Goal: Information Seeking & Learning: Learn about a topic

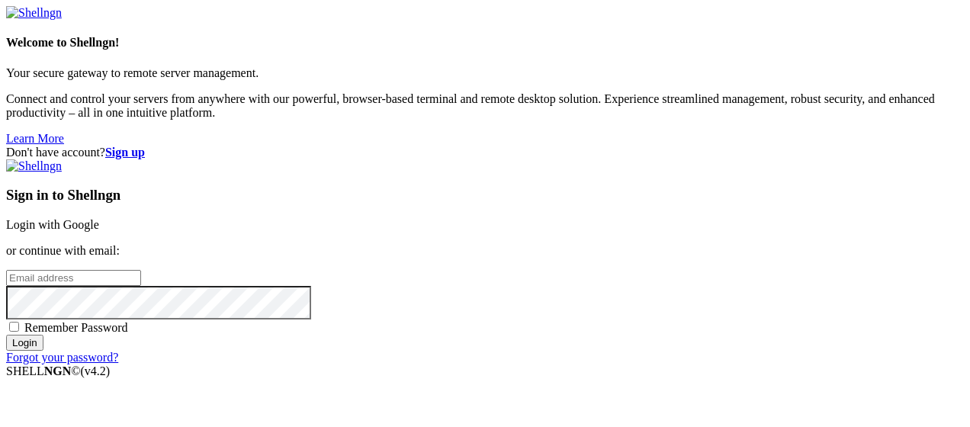
scroll to position [31, 0]
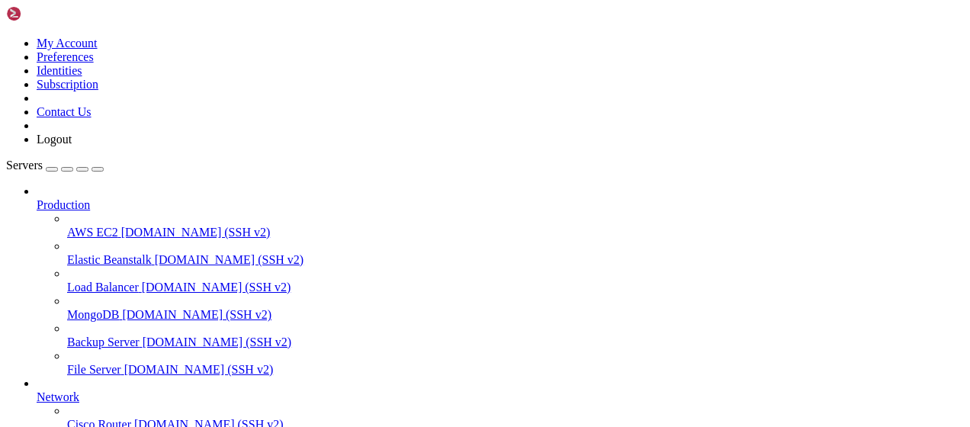
click at [37, 198] on icon at bounding box center [37, 198] width 0 height 0
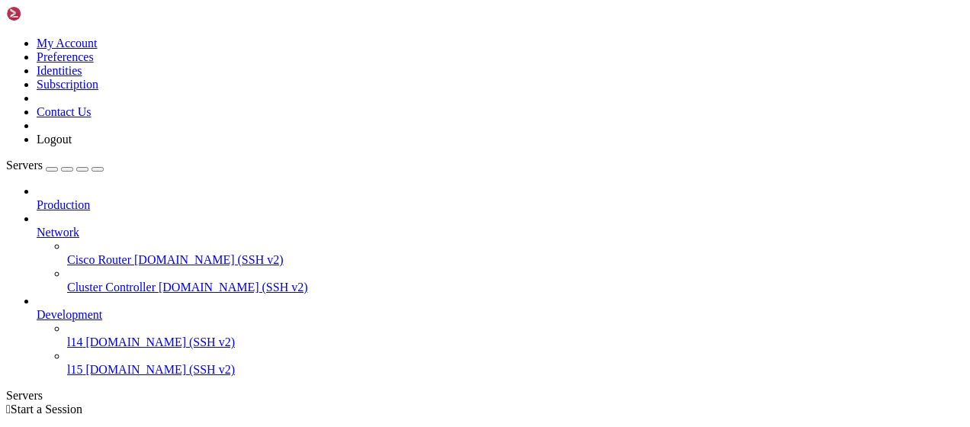
click at [37, 226] on icon at bounding box center [37, 226] width 0 height 0
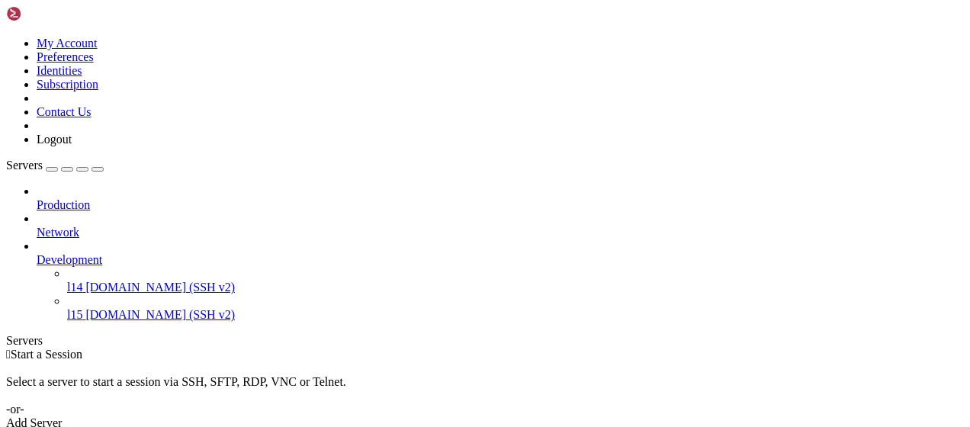
click at [85, 308] on span "[DOMAIN_NAME] (SSH v2)" at bounding box center [159, 314] width 149 height 13
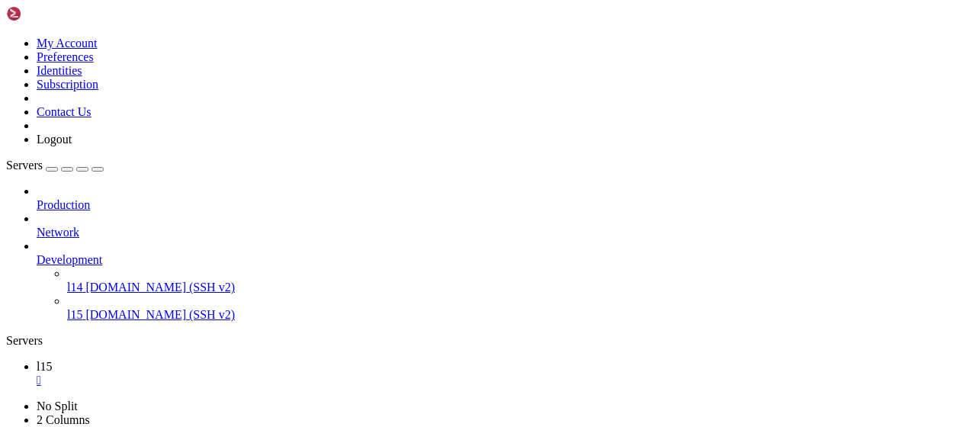
scroll to position [920, 0]
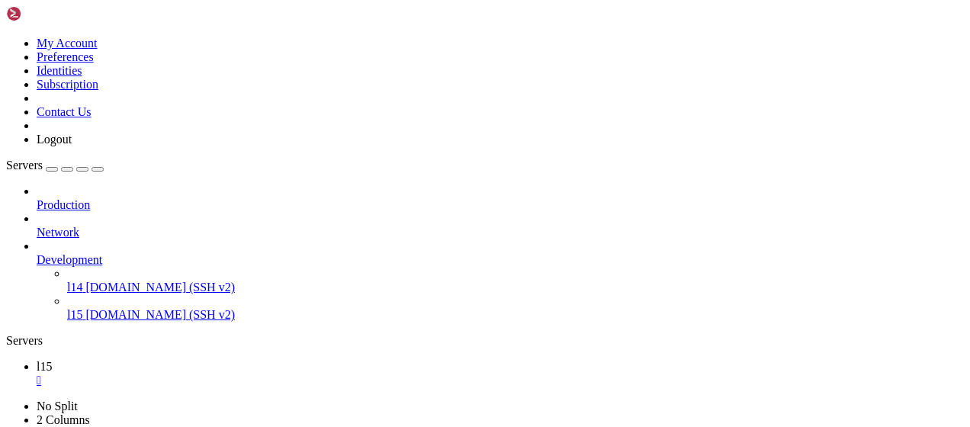
drag, startPoint x: 275, startPoint y: 868, endPoint x: 292, endPoint y: 871, distance: 17.0
drag, startPoint x: 224, startPoint y: 914, endPoint x: 14, endPoint y: 916, distance: 209.7
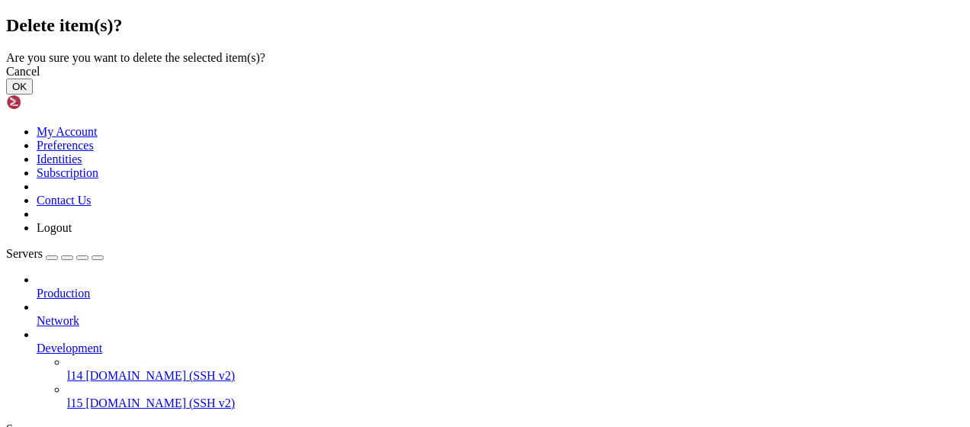
click at [33, 95] on button "OK" at bounding box center [19, 87] width 27 height 16
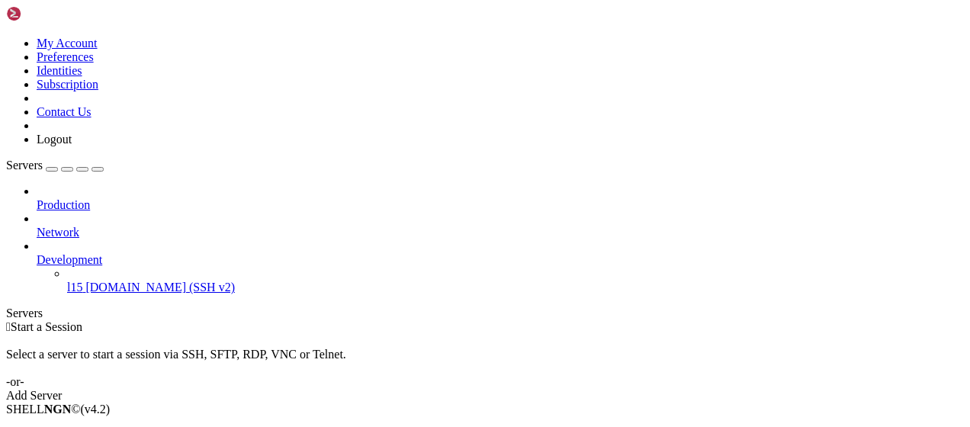
click at [547, 389] on link "Add Server" at bounding box center [485, 396] width 958 height 14
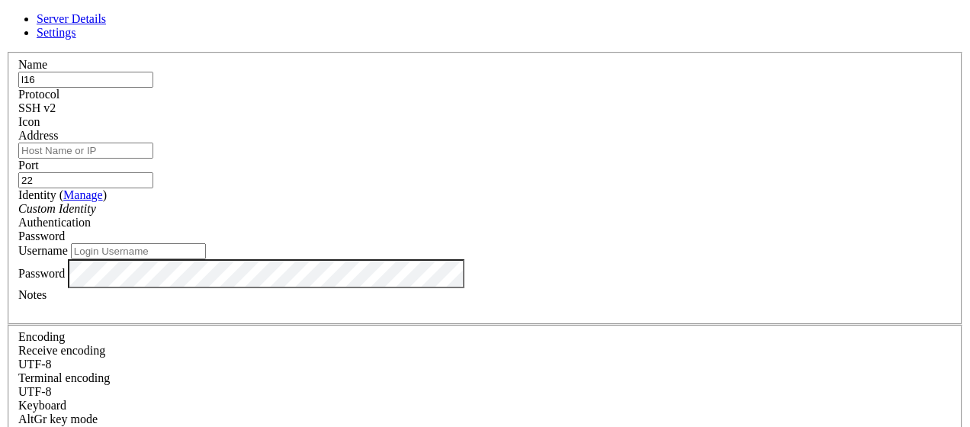
type input "l16"
click at [153, 156] on input "Address" at bounding box center [85, 151] width 135 height 16
paste input "[DOMAIN_NAME]"
type input "[DOMAIN_NAME]"
click at [153, 172] on input "22" at bounding box center [85, 180] width 135 height 16
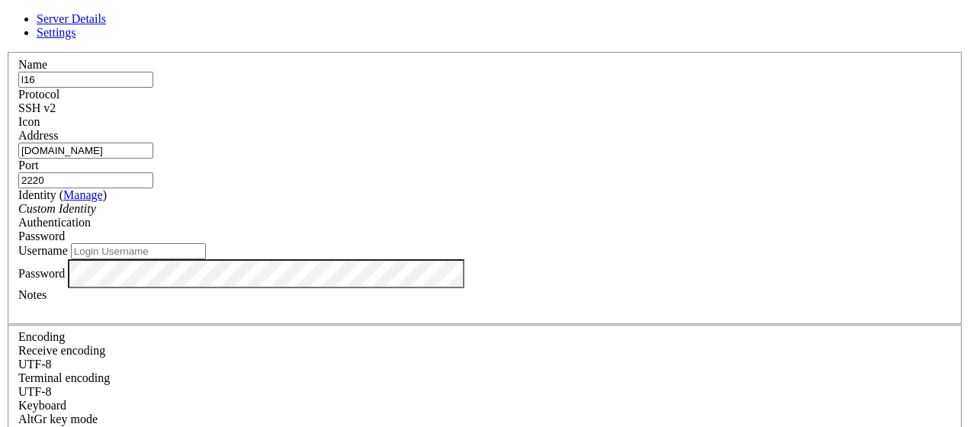
type input "2220"
drag, startPoint x: 863, startPoint y: 263, endPoint x: 749, endPoint y: 264, distance: 114.4
click at [863, 263] on div "Server Details Settings Name l16 Protocol SSH v2 Icon" at bounding box center [485, 327] width 958 height 630
click at [206, 259] on input "Username" at bounding box center [138, 251] width 135 height 16
paste input "bandit16"
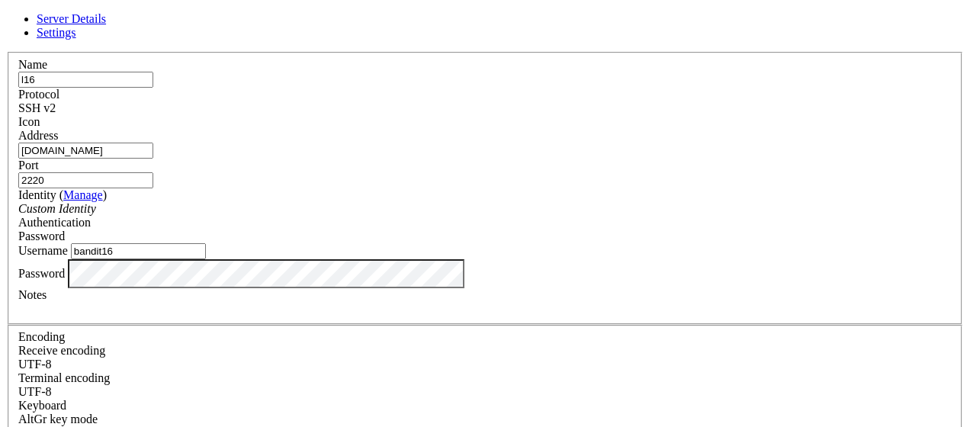
type input "bandit16"
drag, startPoint x: 964, startPoint y: 313, endPoint x: 804, endPoint y: 323, distance: 160.5
click at [964, 313] on div "Server Details Settings Name l16 Protocol SSH v2 Icon" at bounding box center [485, 327] width 958 height 630
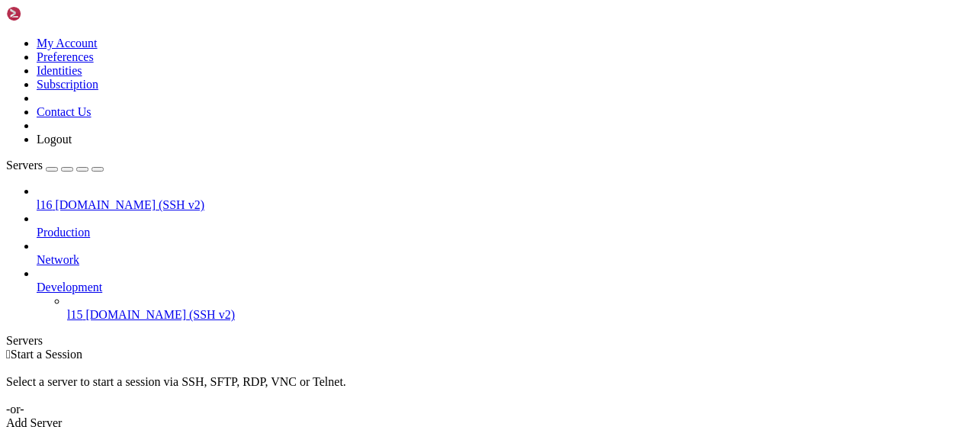
click at [69, 198] on span "[DOMAIN_NAME] (SSH v2)" at bounding box center [129, 204] width 149 height 13
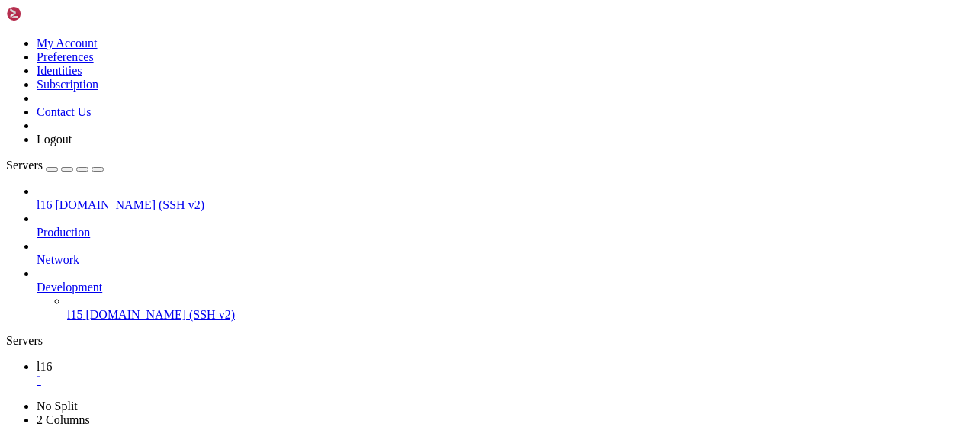
drag, startPoint x: 295, startPoint y: 853, endPoint x: 313, endPoint y: 922, distance: 70.8
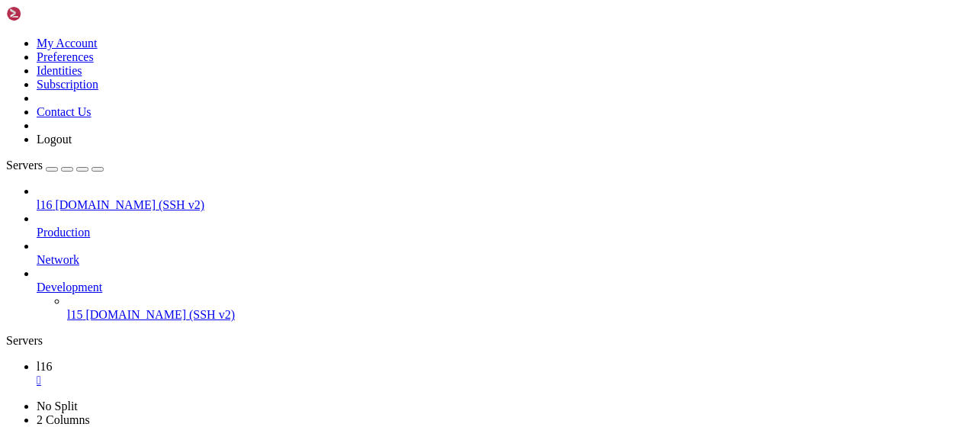
drag, startPoint x: 42, startPoint y: 862, endPoint x: 13, endPoint y: 865, distance: 29.1
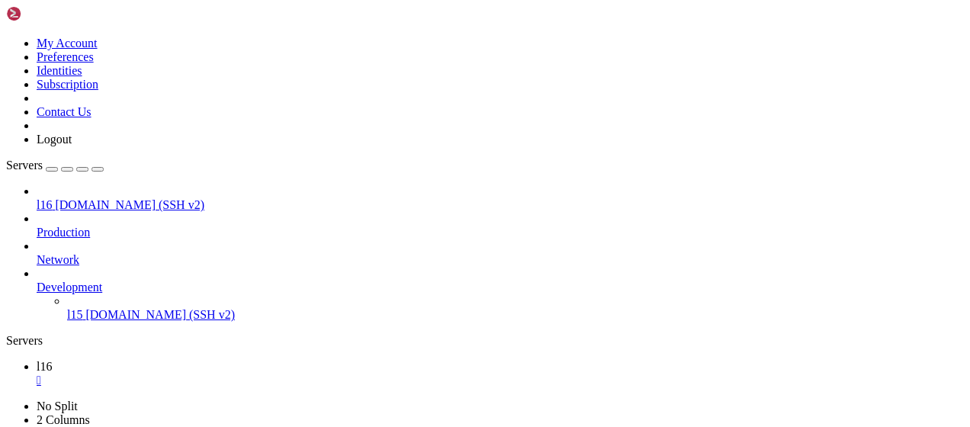
drag, startPoint x: 280, startPoint y: 897, endPoint x: 399, endPoint y: 942, distance: 128.1
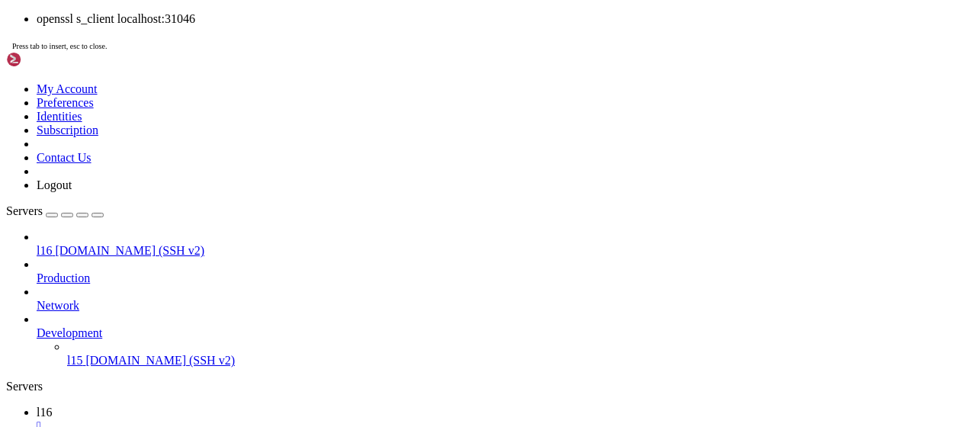
scroll to position [1285, 0]
drag, startPoint x: 44, startPoint y: 740, endPoint x: 13, endPoint y: 739, distance: 31.3
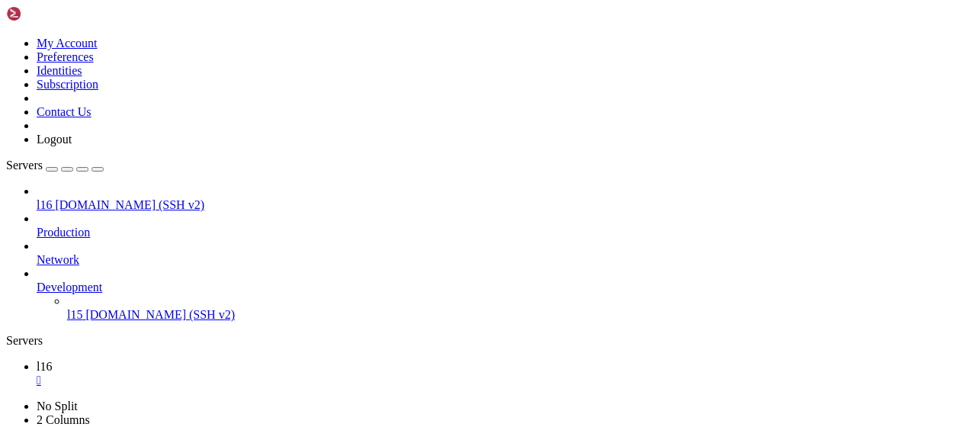
drag, startPoint x: 326, startPoint y: 821, endPoint x: 414, endPoint y: 932, distance: 141.1
drag, startPoint x: 470, startPoint y: 923, endPoint x: 337, endPoint y: 939, distance: 133.5
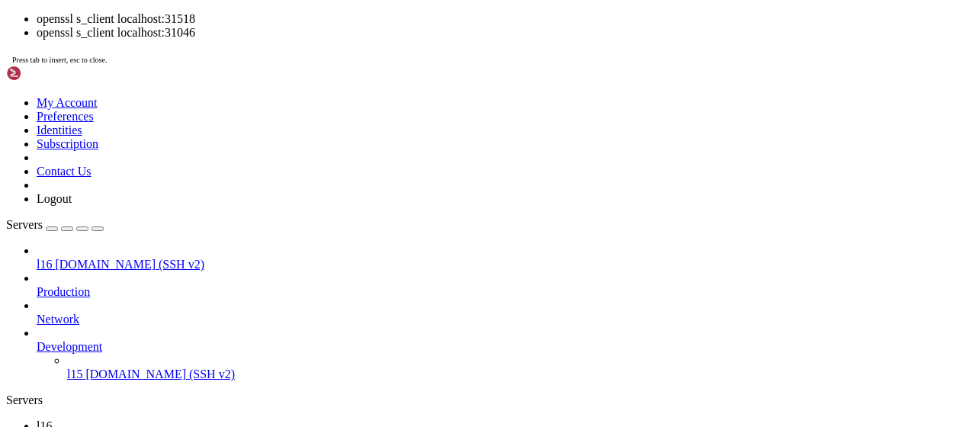
scroll to position [1091, 0]
drag, startPoint x: 44, startPoint y: 960, endPoint x: 12, endPoint y: 964, distance: 32.3
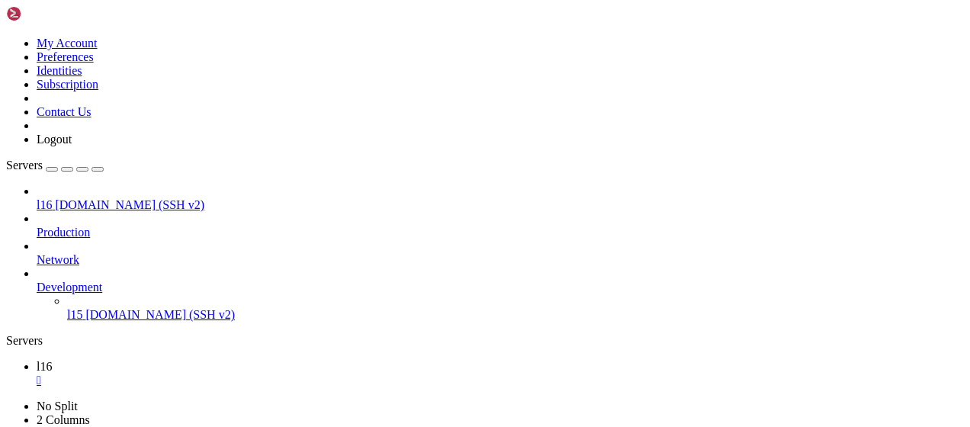
drag, startPoint x: 328, startPoint y: 948, endPoint x: 379, endPoint y: 958, distance: 52.2
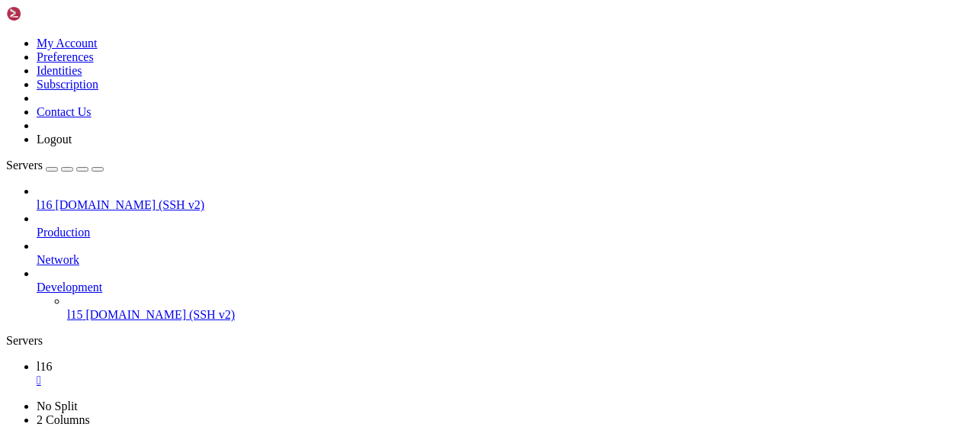
scroll to position [1211, 0]
drag, startPoint x: 44, startPoint y: 797, endPoint x: 15, endPoint y: 797, distance: 29.0
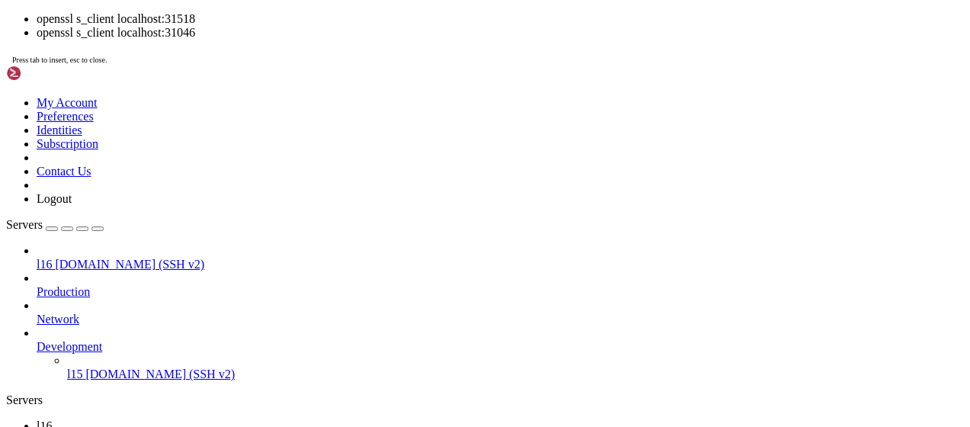
drag, startPoint x: 537, startPoint y: 1082, endPoint x: 309, endPoint y: 1015, distance: 238.4
drag, startPoint x: 508, startPoint y: 1085, endPoint x: 287, endPoint y: 938, distance: 265.6
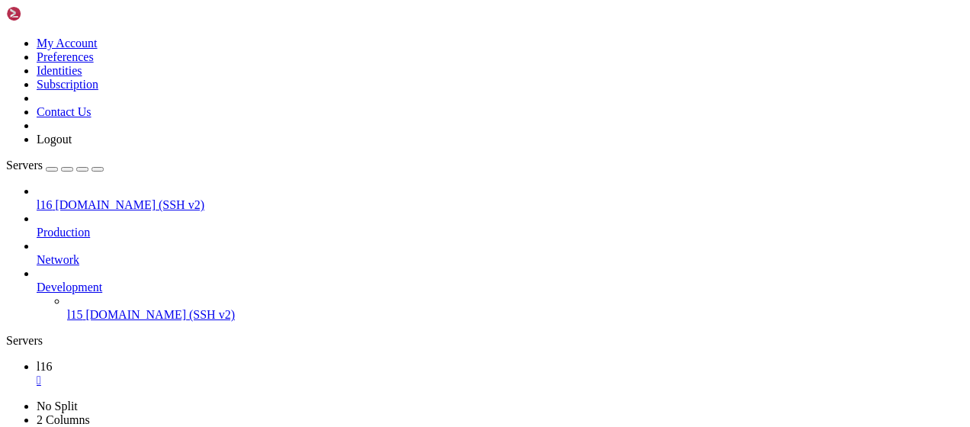
drag, startPoint x: 287, startPoint y: 878, endPoint x: 361, endPoint y: 939, distance: 95.9
drag, startPoint x: 443, startPoint y: 925, endPoint x: 303, endPoint y: 946, distance: 141.1
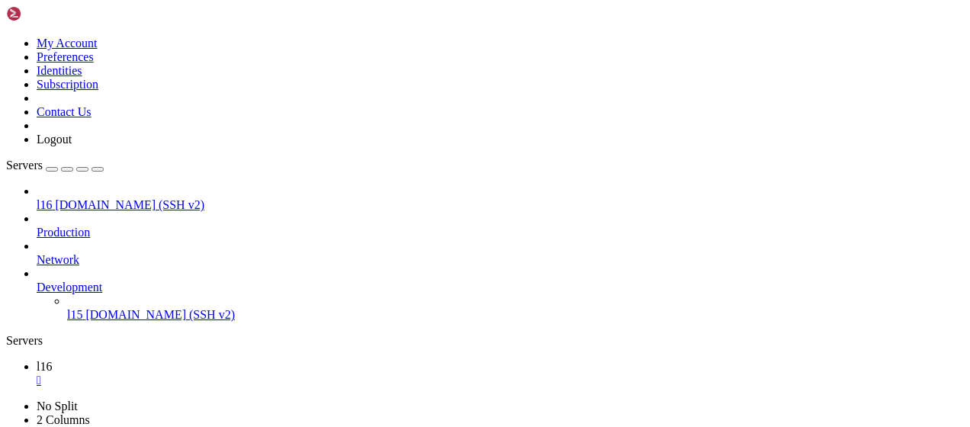
drag, startPoint x: 129, startPoint y: 886, endPoint x: 239, endPoint y: 947, distance: 125.6
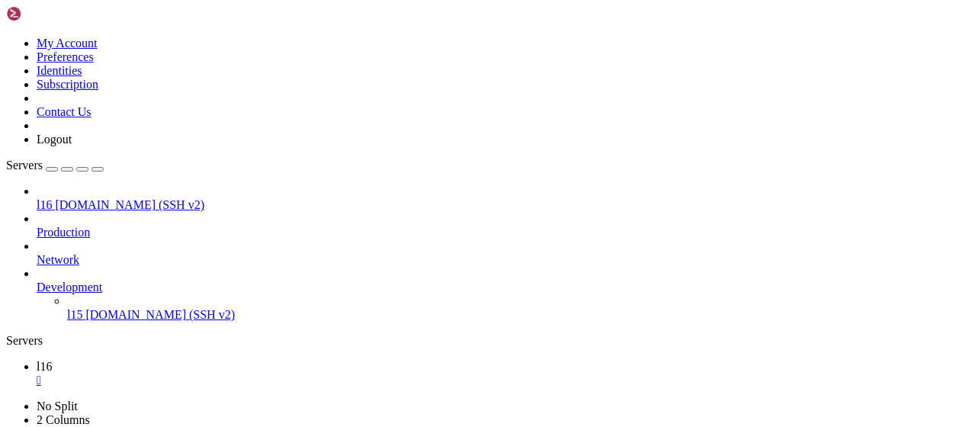
drag, startPoint x: 664, startPoint y: 856, endPoint x: 602, endPoint y: 869, distance: 63.1
drag, startPoint x: 42, startPoint y: 797, endPoint x: 15, endPoint y: 797, distance: 26.7
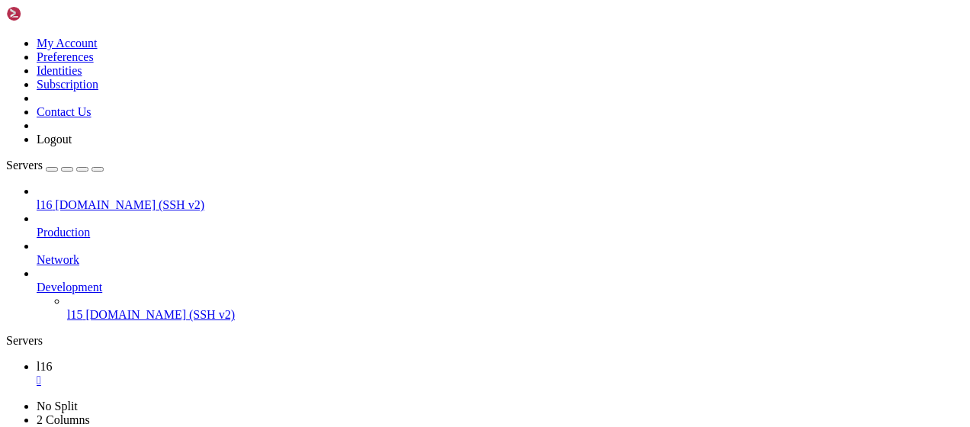
scroll to position [5262, 0]
drag, startPoint x: 337, startPoint y: 954, endPoint x: 435, endPoint y: 961, distance: 97.9
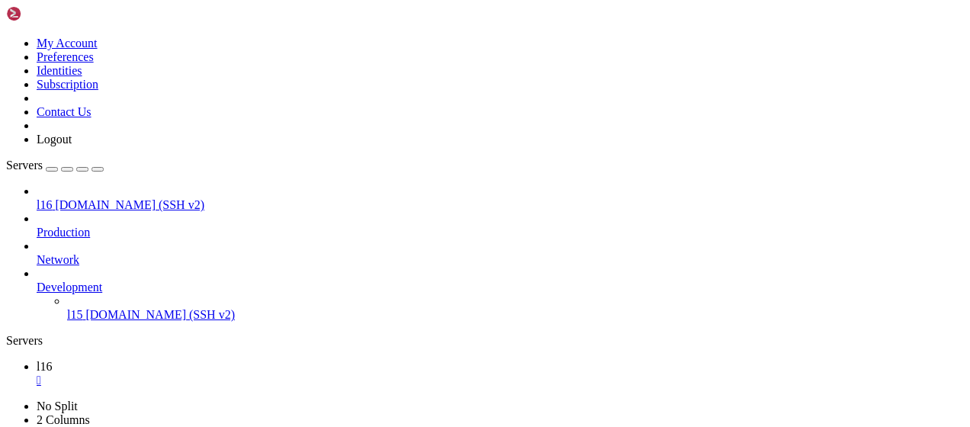
drag, startPoint x: 387, startPoint y: 912, endPoint x: 265, endPoint y: 936, distance: 124.4
drag, startPoint x: 265, startPoint y: 936, endPoint x: 165, endPoint y: 955, distance: 102.3
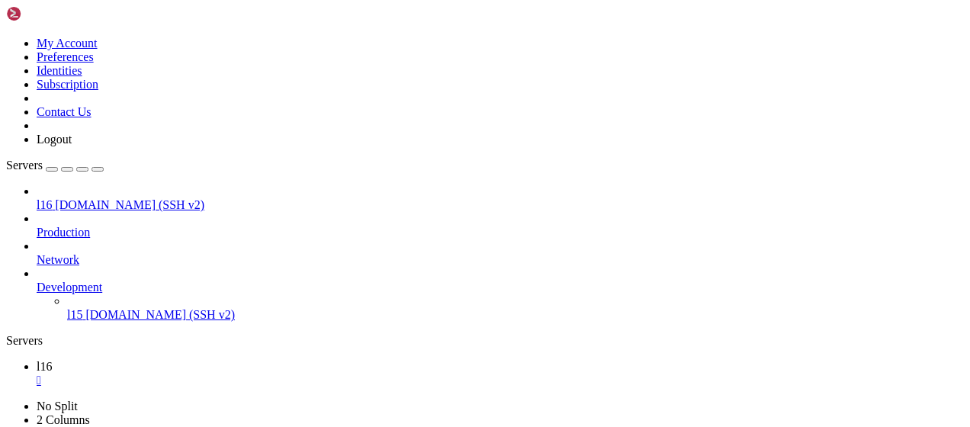
scroll to position [9111, 0]
drag, startPoint x: 186, startPoint y: 942, endPoint x: 125, endPoint y: 943, distance: 61.0
drag, startPoint x: 634, startPoint y: 865, endPoint x: 606, endPoint y: 791, distance: 79.9
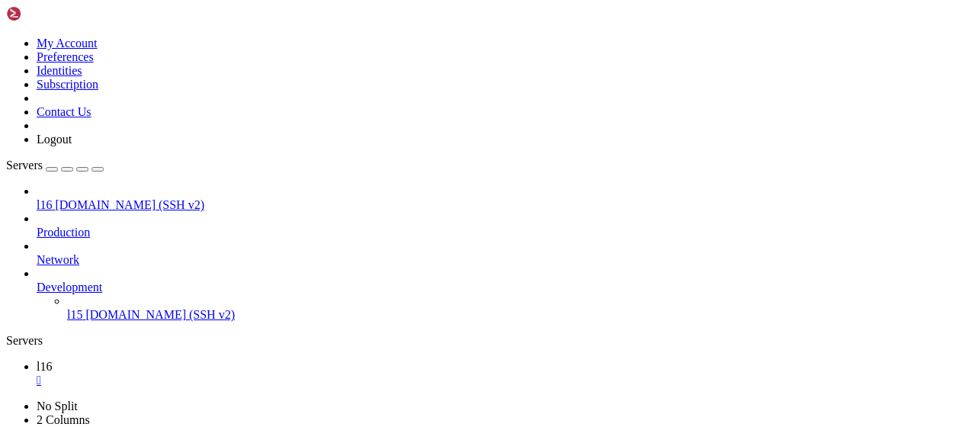
drag, startPoint x: 329, startPoint y: 919, endPoint x: 260, endPoint y: 939, distance: 72.4
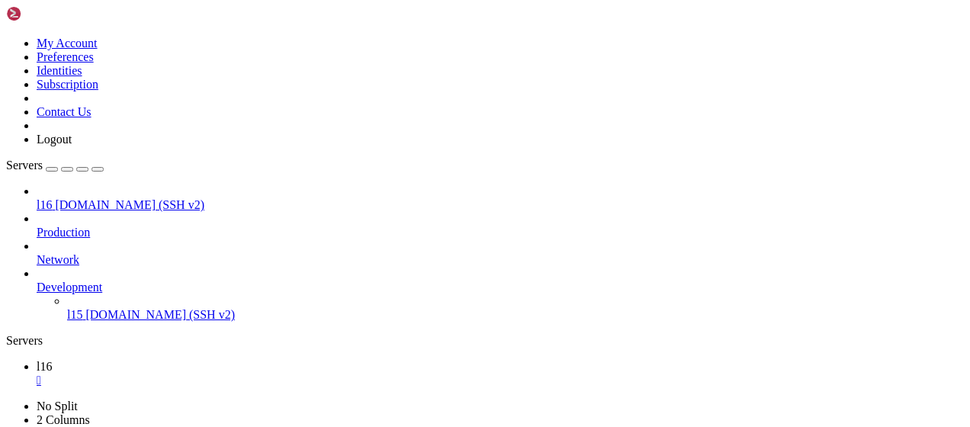
drag, startPoint x: 309, startPoint y: 716, endPoint x: 341, endPoint y: 720, distance: 32.3
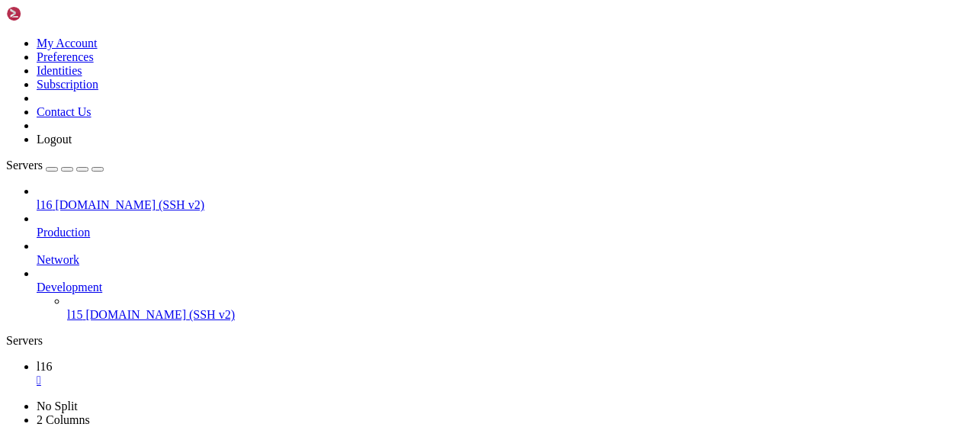
drag, startPoint x: 261, startPoint y: 274, endPoint x: 448, endPoint y: 378, distance: 214.0
click at [82, 308] on span "l15" at bounding box center [74, 314] width 15 height 13
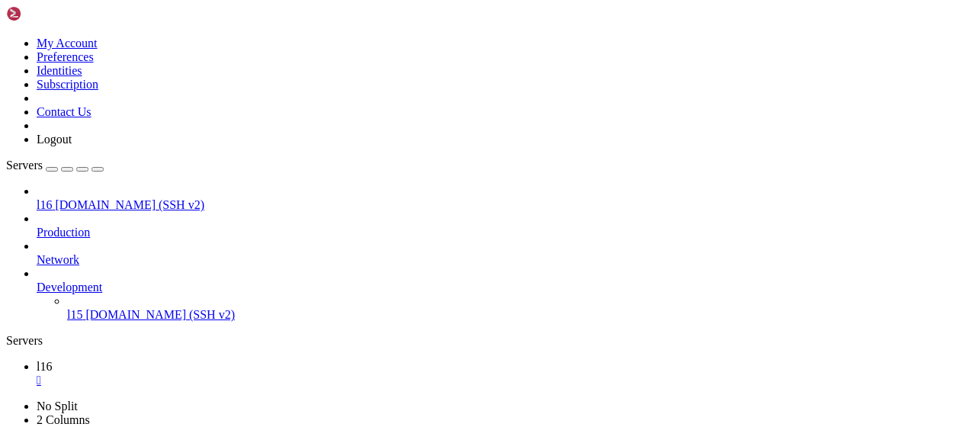
click at [82, 308] on span "l15" at bounding box center [74, 314] width 15 height 13
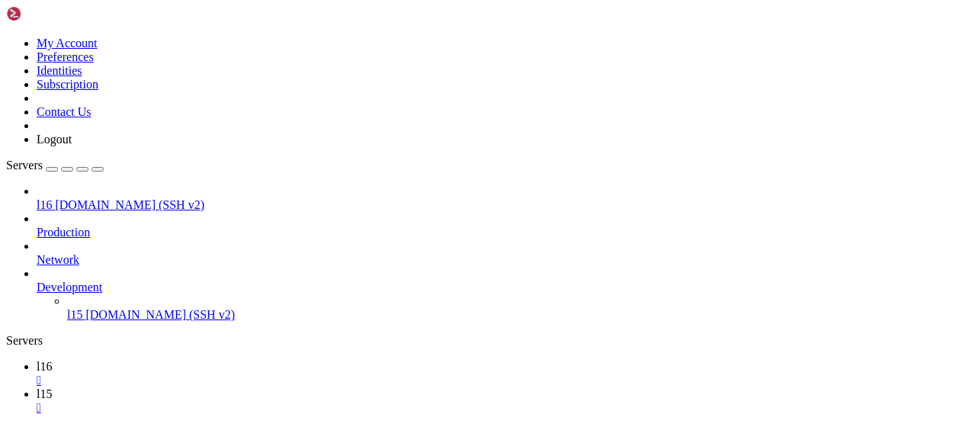
click at [37, 360] on icon at bounding box center [37, 366] width 0 height 13
click at [239, 374] on div "" at bounding box center [500, 381] width 927 height 14
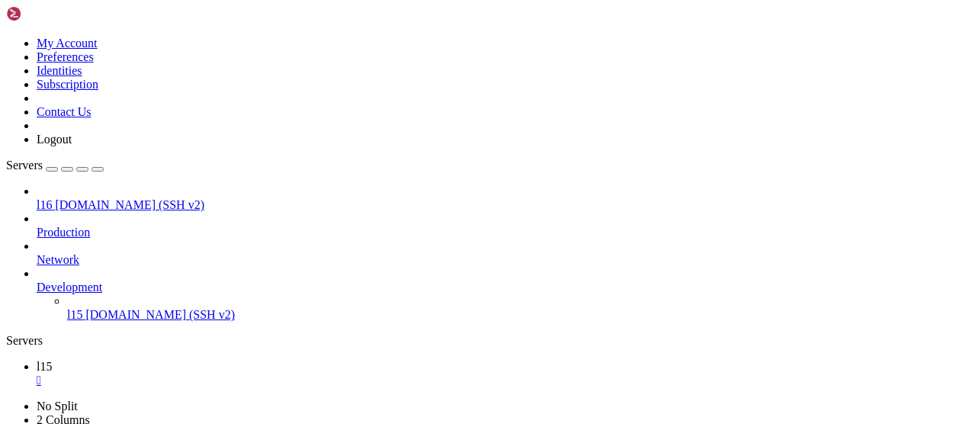
drag, startPoint x: 659, startPoint y: 934, endPoint x: 634, endPoint y: 955, distance: 31.9
drag, startPoint x: 573, startPoint y: 873, endPoint x: 316, endPoint y: 925, distance: 262.1
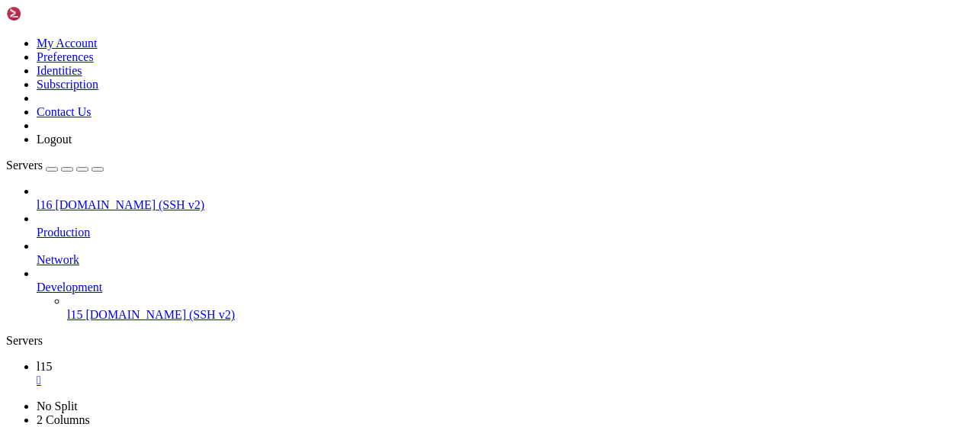
drag, startPoint x: 218, startPoint y: 913, endPoint x: 15, endPoint y: 914, distance: 202.8
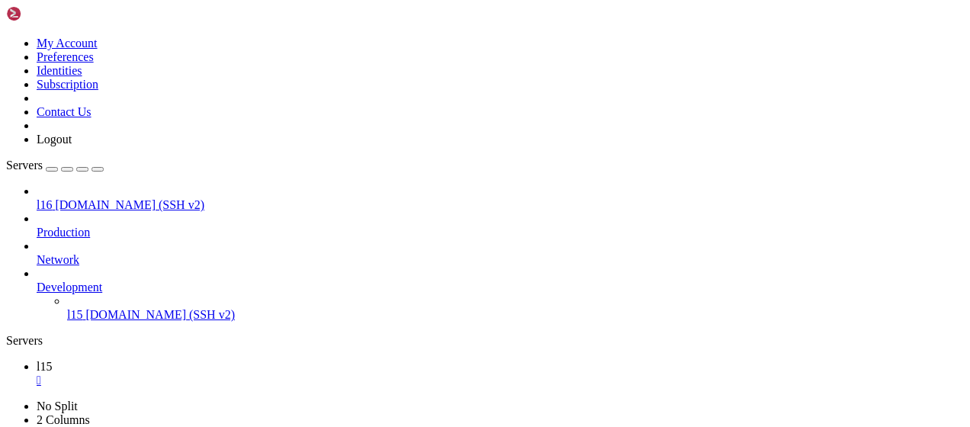
click at [52, 198] on span "l16" at bounding box center [44, 204] width 15 height 13
click at [236, 374] on div "" at bounding box center [500, 381] width 927 height 14
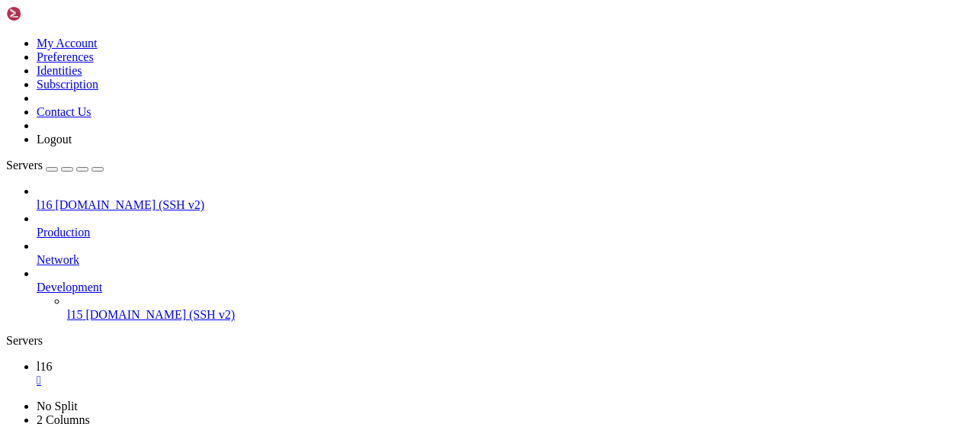
scroll to position [1348, 0]
drag, startPoint x: 136, startPoint y: 957, endPoint x: 12, endPoint y: 788, distance: 209.5
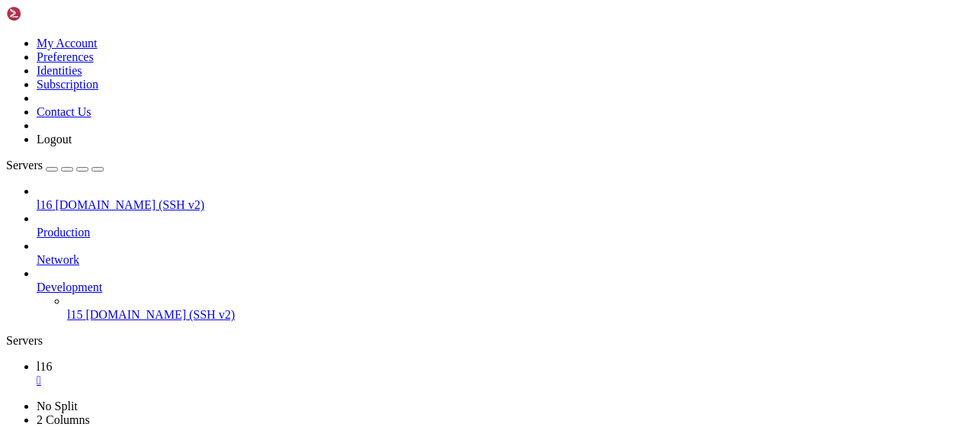
scroll to position [1672, 0]
drag, startPoint x: 230, startPoint y: 903, endPoint x: 364, endPoint y: 945, distance: 140.4
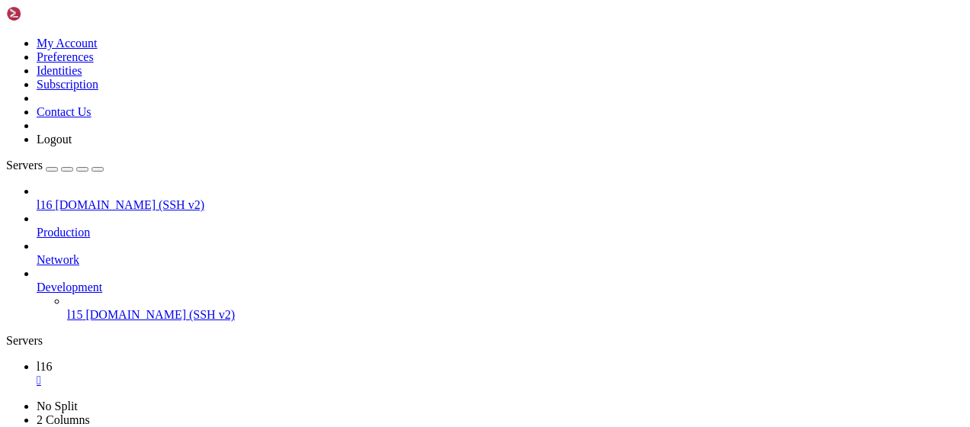
scroll to position [1672, 0]
drag, startPoint x: 135, startPoint y: 638, endPoint x: 281, endPoint y: 641, distance: 146.4
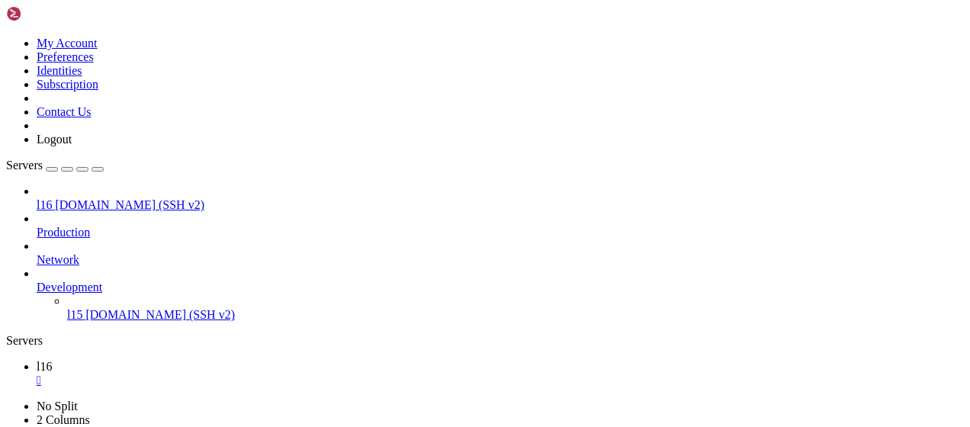
scroll to position [1879, 0]
drag, startPoint x: 237, startPoint y: 913, endPoint x: 467, endPoint y: 939, distance: 231.0
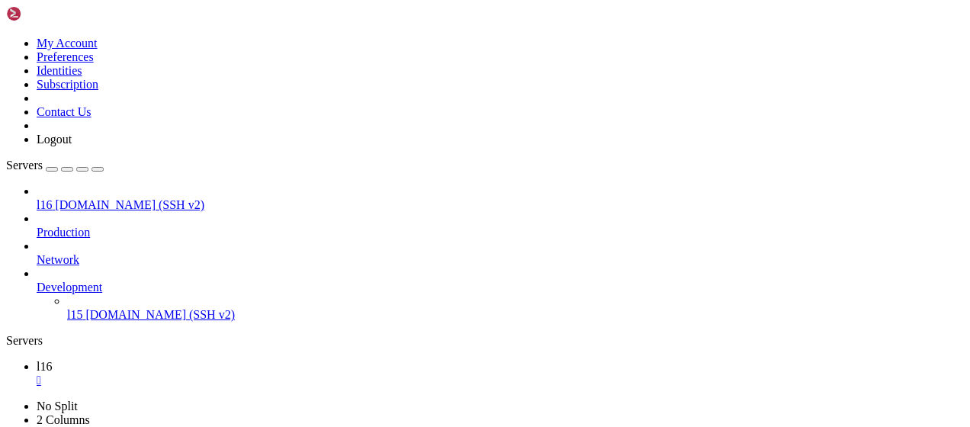
drag, startPoint x: 450, startPoint y: 932, endPoint x: 290, endPoint y: 943, distance: 160.5
drag, startPoint x: 290, startPoint y: 943, endPoint x: 234, endPoint y: 945, distance: 55.7
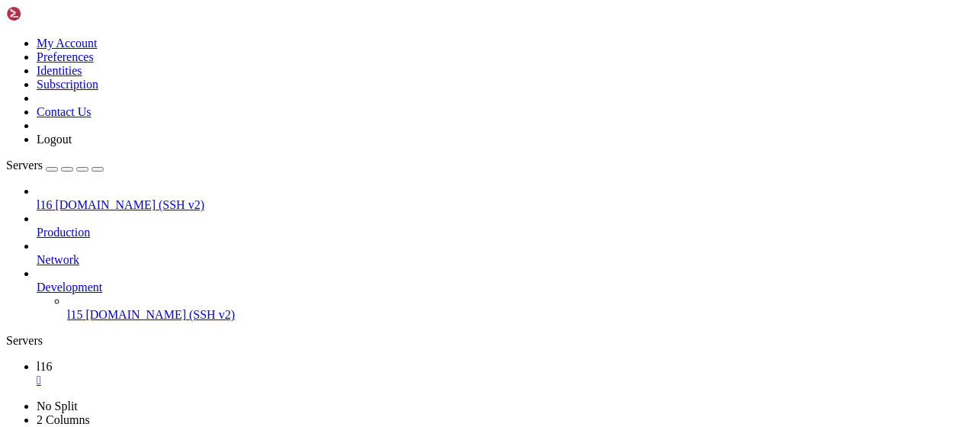
drag, startPoint x: 189, startPoint y: 923, endPoint x: 139, endPoint y: 669, distance: 259.6
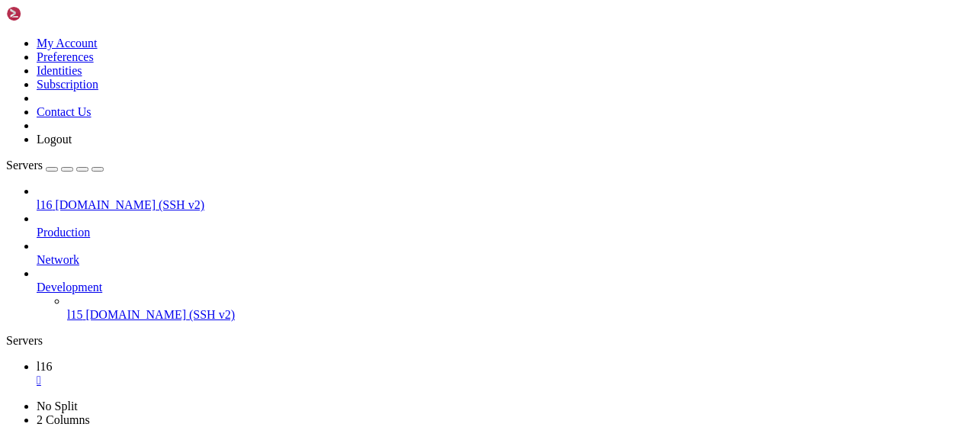
scroll to position [2174, 0]
drag, startPoint x: 116, startPoint y: 925, endPoint x: 13, endPoint y: 660, distance: 283.9
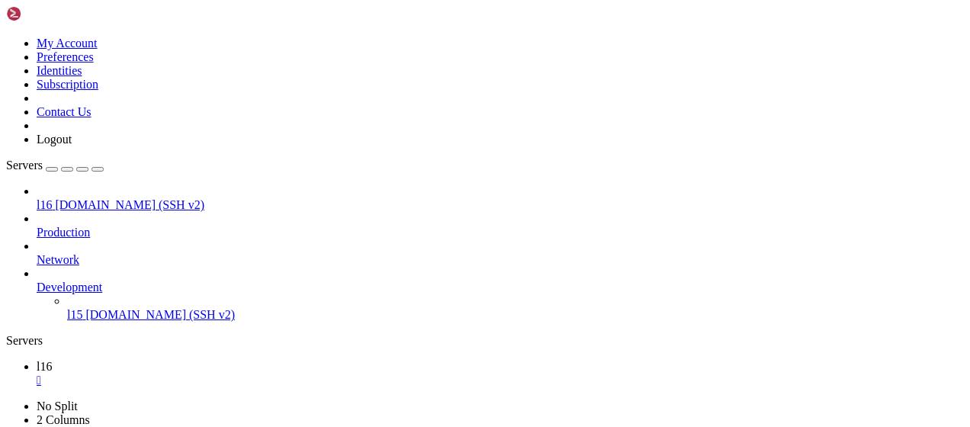
scroll to position [4057, 0]
drag, startPoint x: 279, startPoint y: 878, endPoint x: 243, endPoint y: 890, distance: 37.6
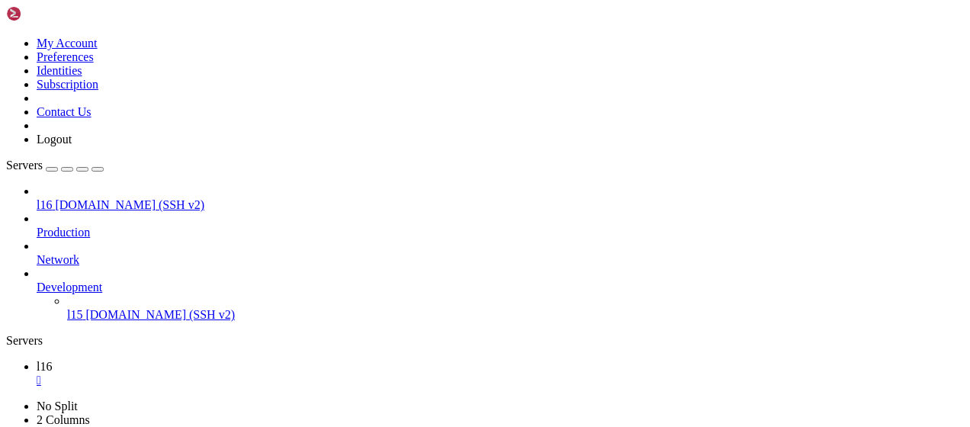
drag, startPoint x: 320, startPoint y: 899, endPoint x: 254, endPoint y: 934, distance: 75.0
drag, startPoint x: 269, startPoint y: 890, endPoint x: 323, endPoint y: 943, distance: 75.5
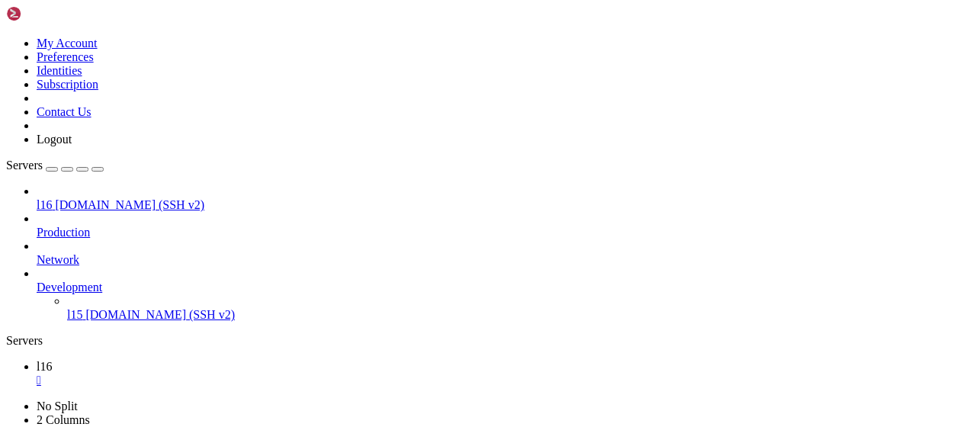
scroll to position [9280, 0]
drag, startPoint x: 703, startPoint y: 885, endPoint x: 678, endPoint y: 899, distance: 28.7
drag, startPoint x: 398, startPoint y: 938, endPoint x: 271, endPoint y: 949, distance: 127.8
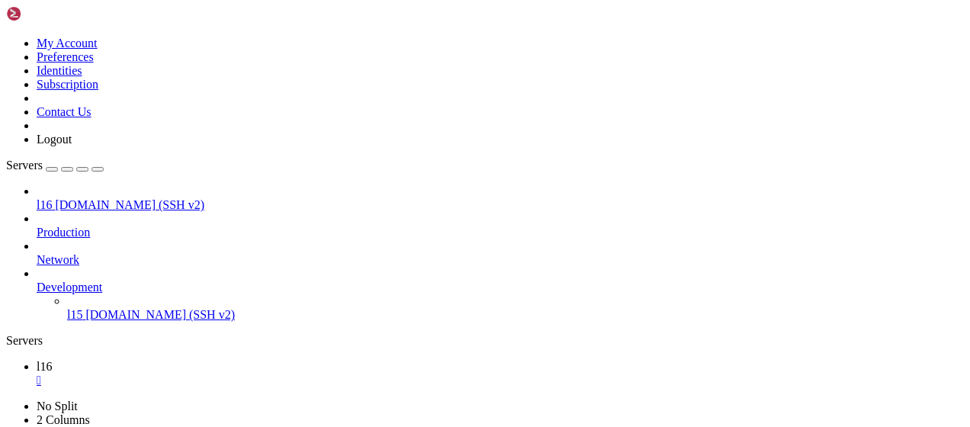
scroll to position [9332, 0]
drag, startPoint x: 271, startPoint y: 949, endPoint x: 235, endPoint y: 947, distance: 35.9
drag, startPoint x: 211, startPoint y: 961, endPoint x: 518, endPoint y: 927, distance: 309.2
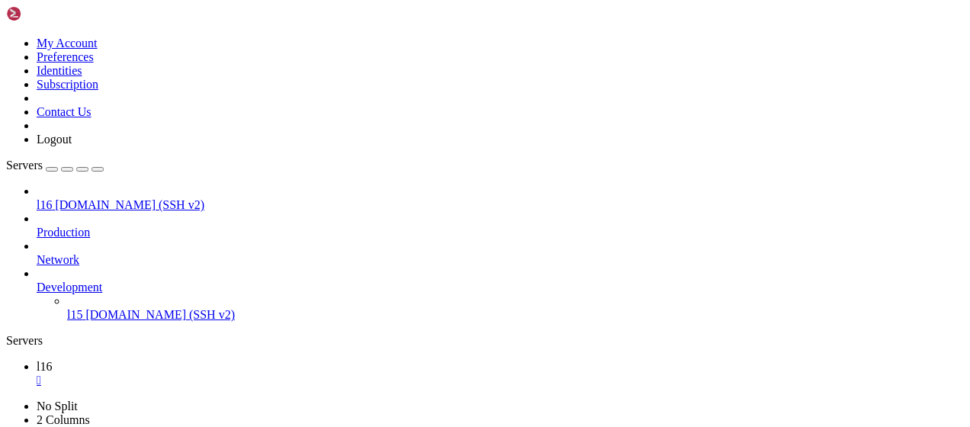
drag, startPoint x: 164, startPoint y: 925, endPoint x: 14, endPoint y: 826, distance: 179.9
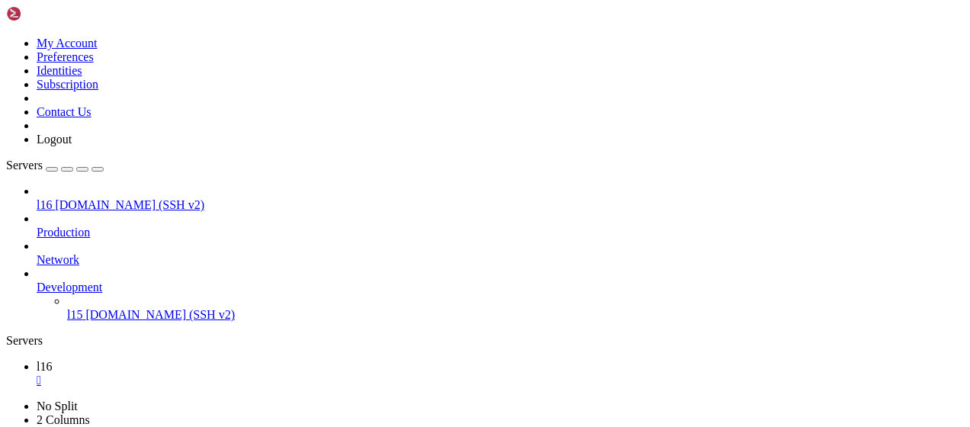
scroll to position [9384, 0]
drag, startPoint x: 348, startPoint y: 879, endPoint x: 279, endPoint y: 887, distance: 69.1
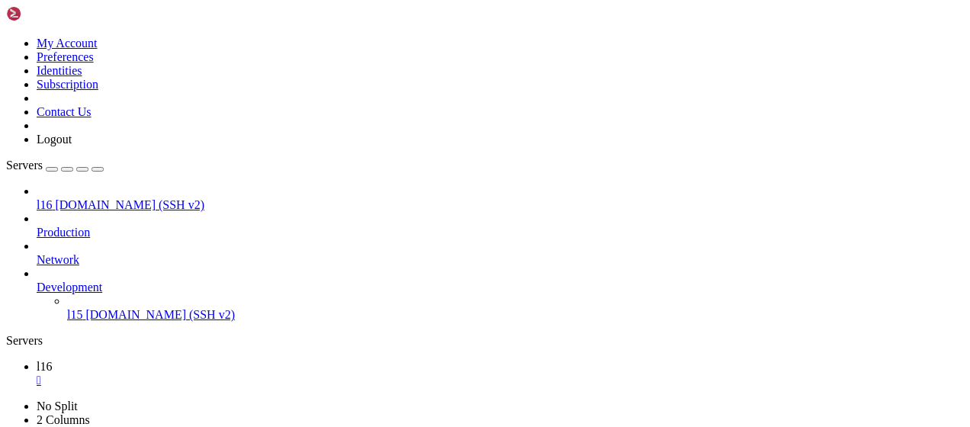
scroll to position [12857, 0]
drag, startPoint x: 217, startPoint y: 916, endPoint x: 143, endPoint y: 942, distance: 78.4
drag, startPoint x: 255, startPoint y: 927, endPoint x: 341, endPoint y: 952, distance: 89.0
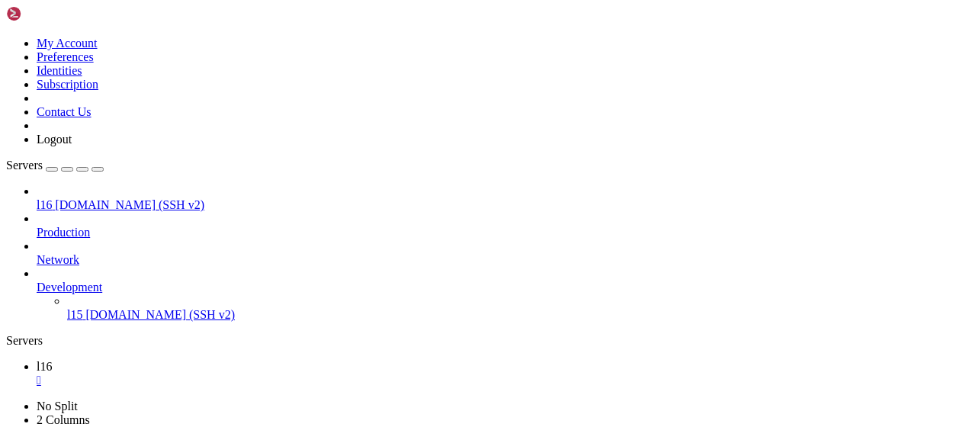
drag, startPoint x: 159, startPoint y: 955, endPoint x: 13, endPoint y: 695, distance: 298.6
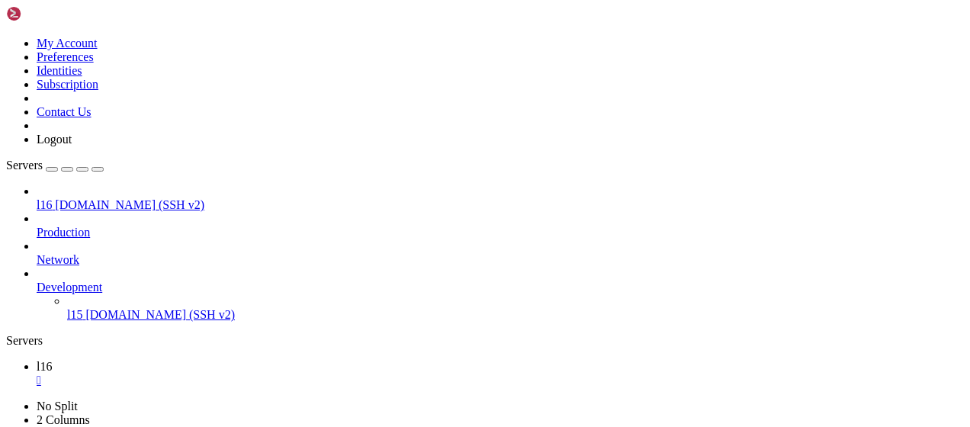
drag, startPoint x: 231, startPoint y: 926, endPoint x: 311, endPoint y: 951, distance: 83.7
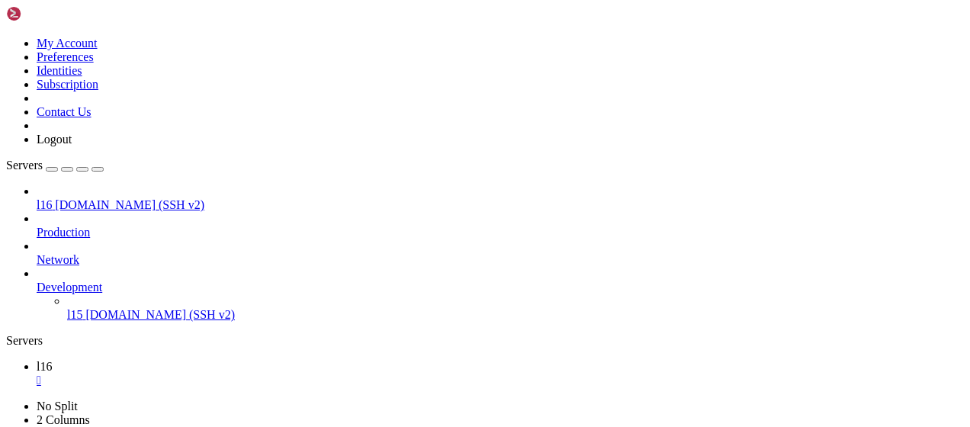
scroll to position [14568, 0]
drag, startPoint x: 257, startPoint y: 831, endPoint x: 270, endPoint y: 926, distance: 96.2
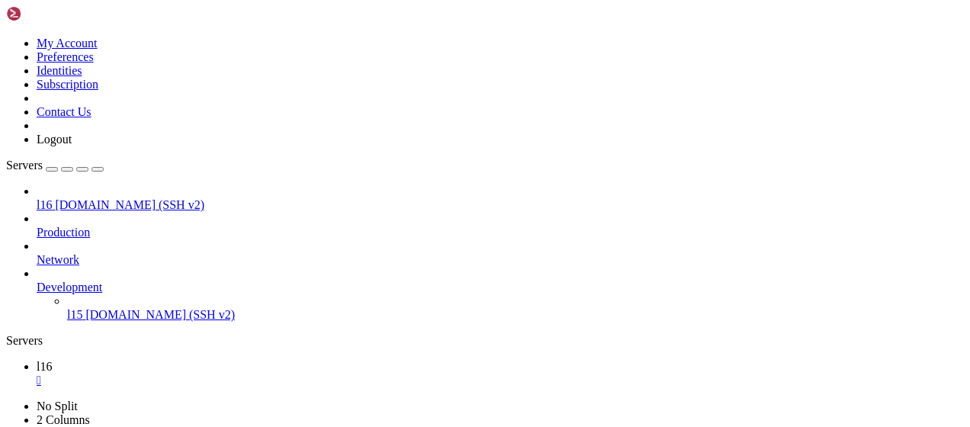
scroll to position [14762, 0]
drag, startPoint x: 137, startPoint y: 955, endPoint x: 14, endPoint y: 759, distance: 231.6
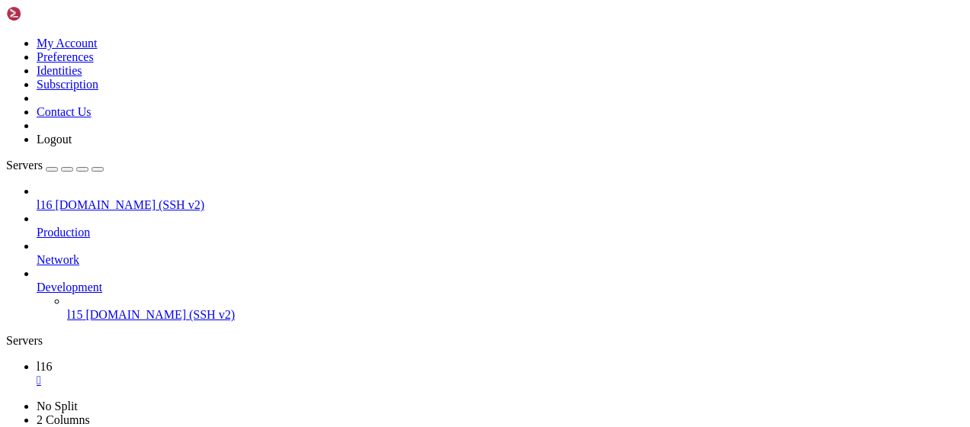
drag, startPoint x: 239, startPoint y: 948, endPoint x: 235, endPoint y: 961, distance: 13.7
drag, startPoint x: 124, startPoint y: 950, endPoint x: 340, endPoint y: 958, distance: 216.7
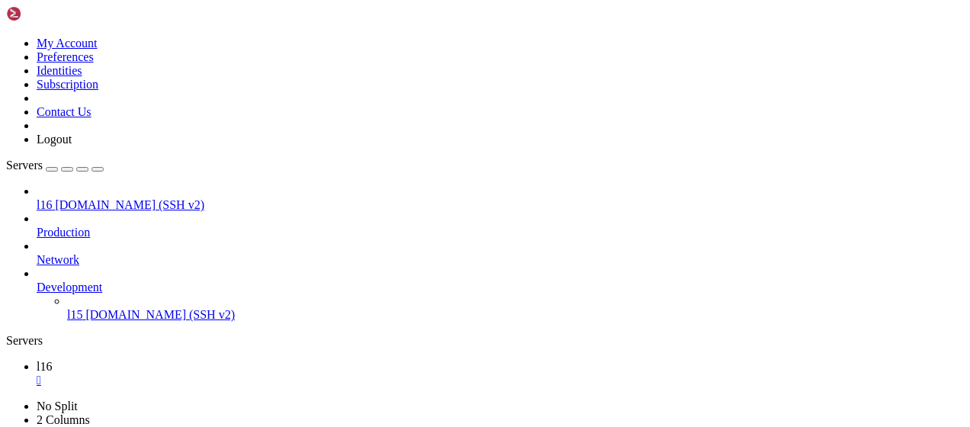
drag, startPoint x: 132, startPoint y: 951, endPoint x: 11, endPoint y: 926, distance: 123.8
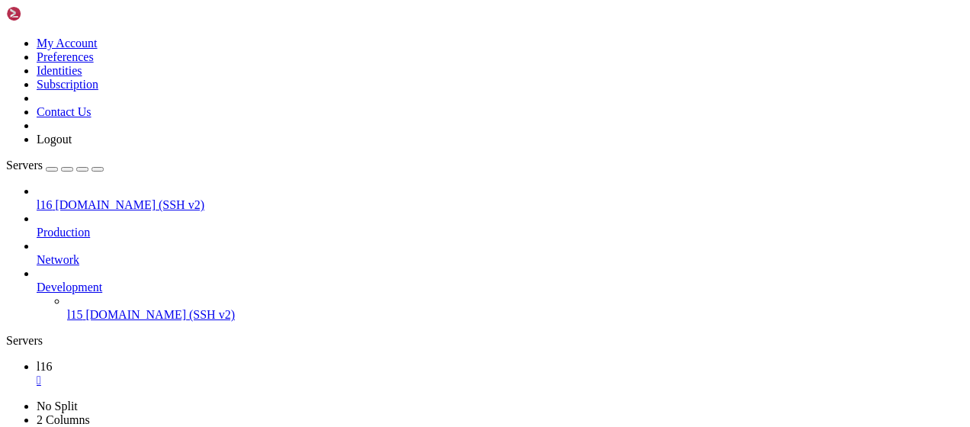
drag, startPoint x: 135, startPoint y: 953, endPoint x: 9, endPoint y: 928, distance: 128.3
drag, startPoint x: 20, startPoint y: 929, endPoint x: 129, endPoint y: 947, distance: 110.4
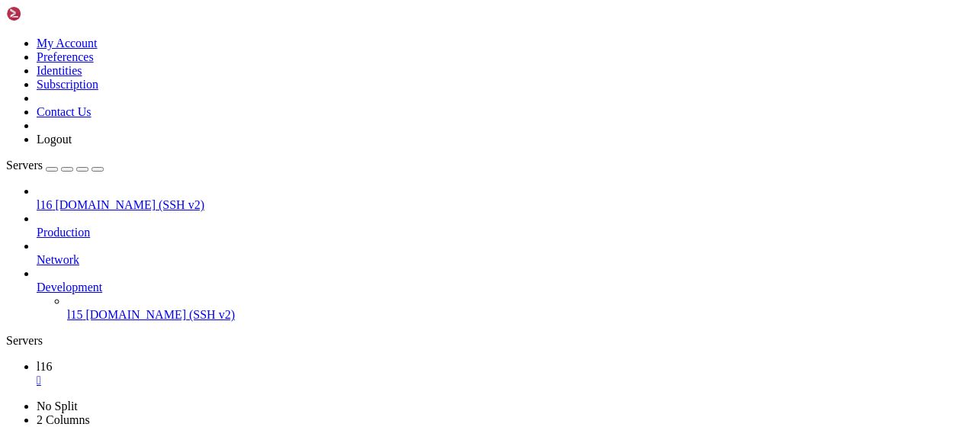
drag, startPoint x: 159, startPoint y: 959, endPoint x: 336, endPoint y: 1028, distance: 190.4
drag, startPoint x: 332, startPoint y: 1027, endPoint x: 24, endPoint y: 932, distance: 322.4
drag, startPoint x: 137, startPoint y: 955, endPoint x: 12, endPoint y: 927, distance: 128.0
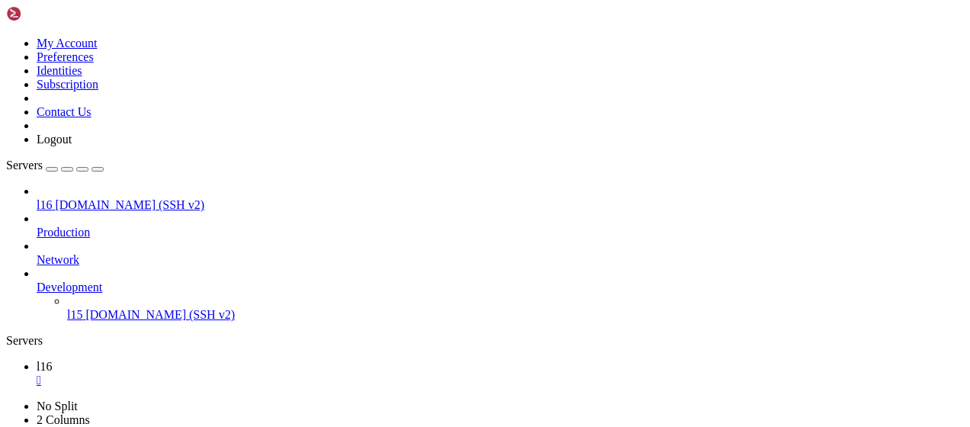
scroll to position [14814, 0]
drag, startPoint x: 338, startPoint y: 918, endPoint x: 336, endPoint y: 939, distance: 21.4
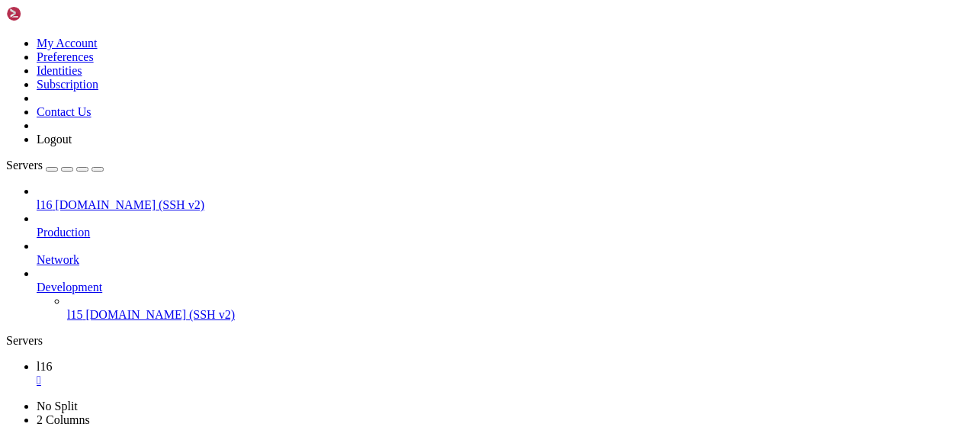
drag, startPoint x: 197, startPoint y: 954, endPoint x: 174, endPoint y: 915, distance: 45.1
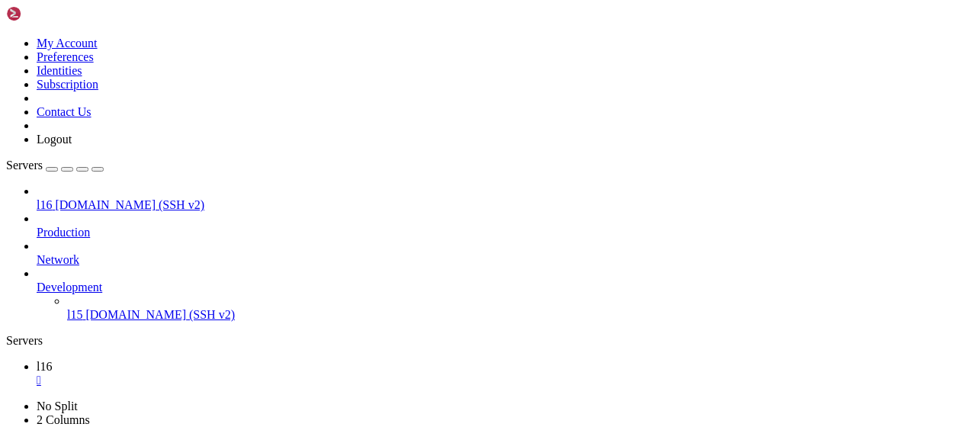
drag, startPoint x: 366, startPoint y: 942, endPoint x: 296, endPoint y: 948, distance: 70.4
drag, startPoint x: 332, startPoint y: 1025, endPoint x: 24, endPoint y: 905, distance: 330.0
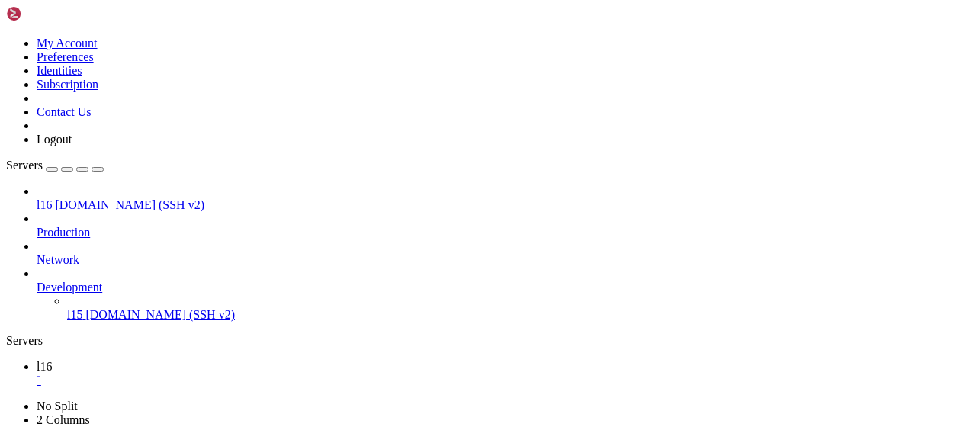
drag, startPoint x: 128, startPoint y: 944, endPoint x: 14, endPoint y: 906, distance: 120.5
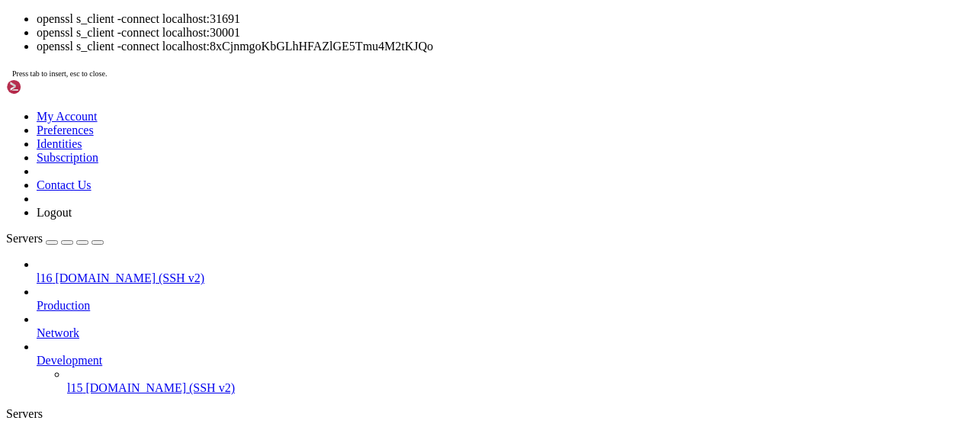
drag, startPoint x: 43, startPoint y: 934, endPoint x: 15, endPoint y: 935, distance: 27.5
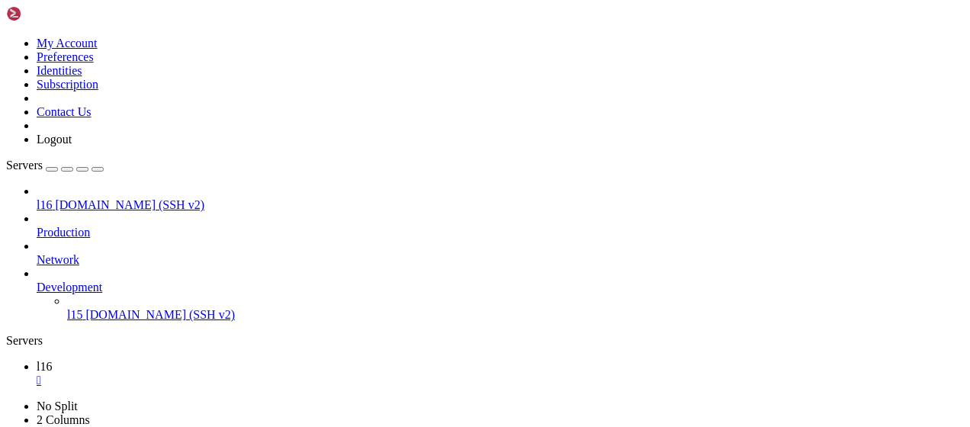
drag, startPoint x: 177, startPoint y: 922, endPoint x: 14, endPoint y: 850, distance: 178.2
drag, startPoint x: 691, startPoint y: 796, endPoint x: 672, endPoint y: 810, distance: 23.9
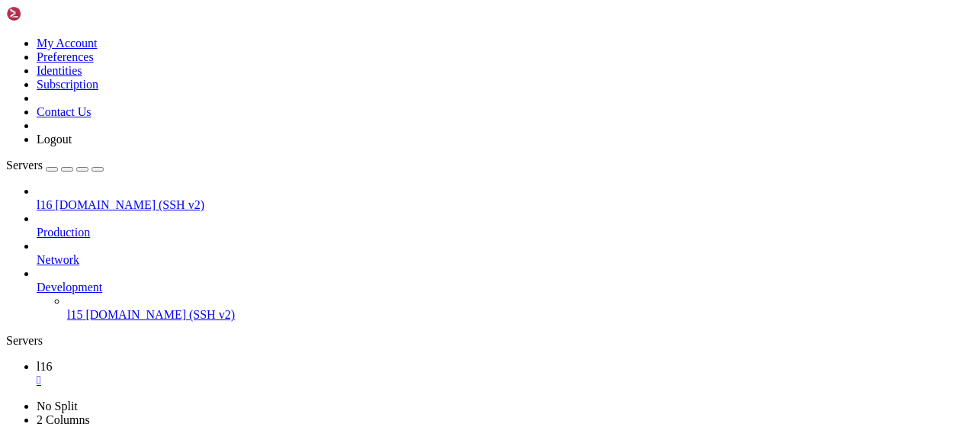
drag, startPoint x: 456, startPoint y: 947, endPoint x: 409, endPoint y: 947, distance: 47.3
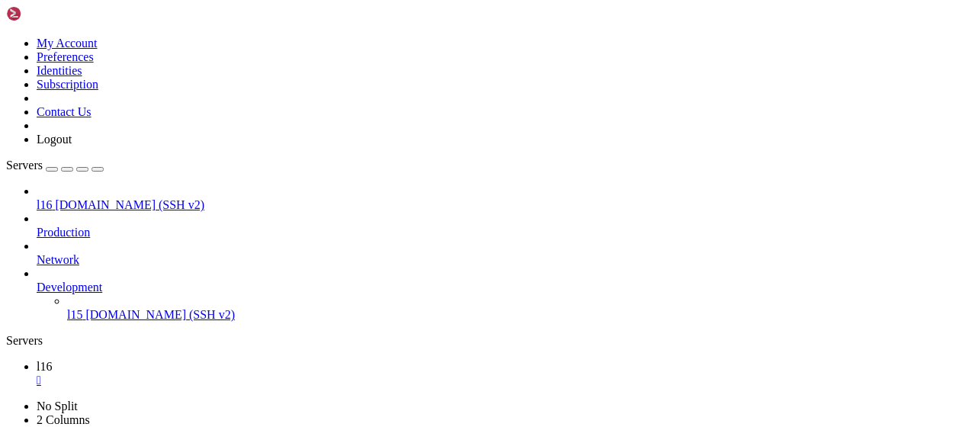
scroll to position [16499, 0]
drag, startPoint x: 15, startPoint y: 785, endPoint x: 242, endPoint y: 783, distance: 226.4
drag, startPoint x: 44, startPoint y: 759, endPoint x: 162, endPoint y: 762, distance: 117.4
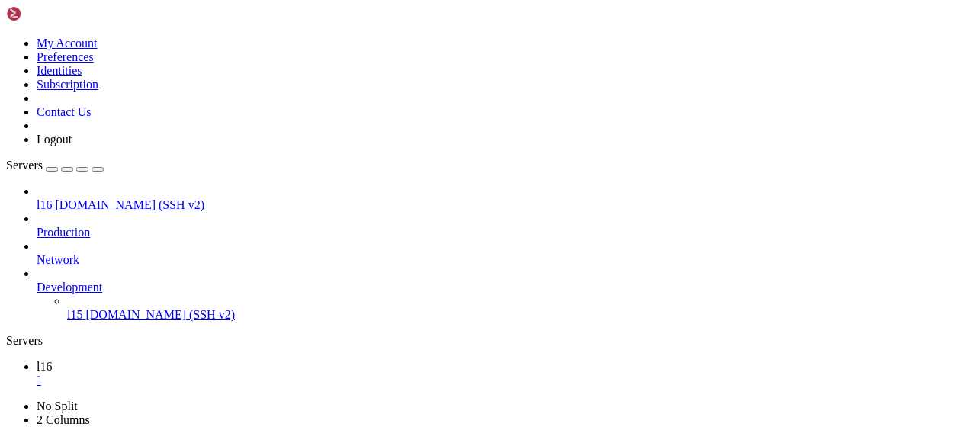
drag, startPoint x: 154, startPoint y: 849, endPoint x: 137, endPoint y: 841, distance: 18.4
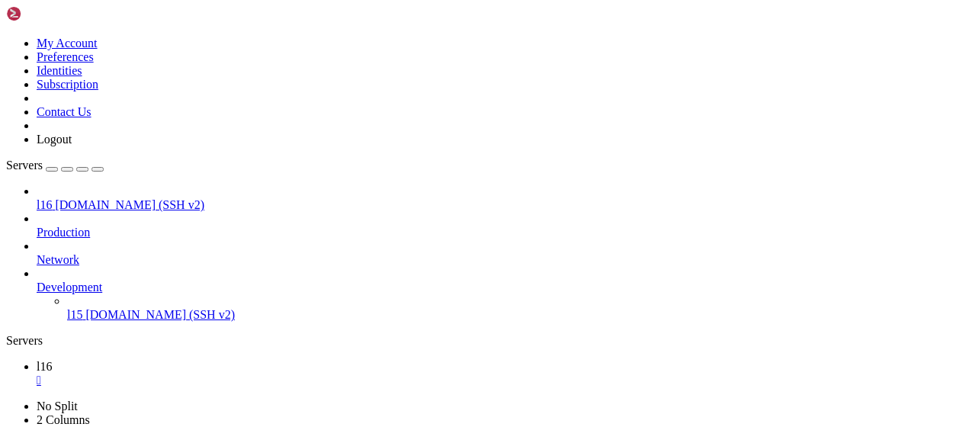
drag, startPoint x: 288, startPoint y: 946, endPoint x: 252, endPoint y: 960, distance: 39.1
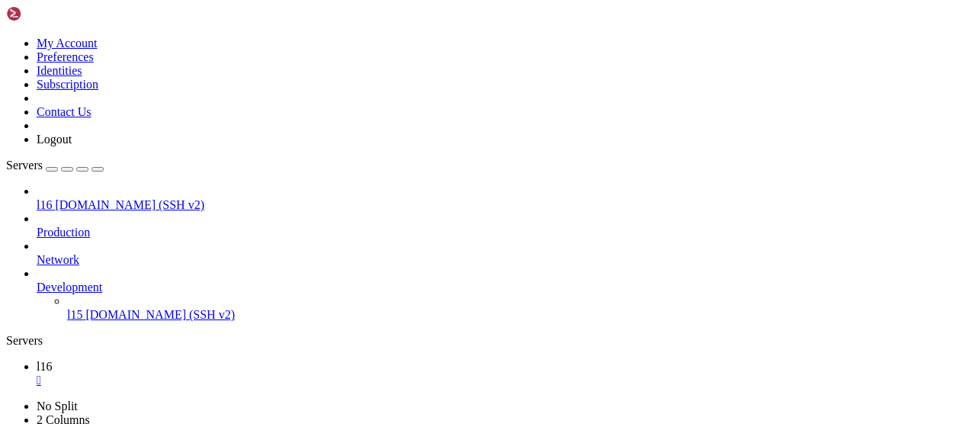
drag, startPoint x: 250, startPoint y: 932, endPoint x: 194, endPoint y: 952, distance: 59.1
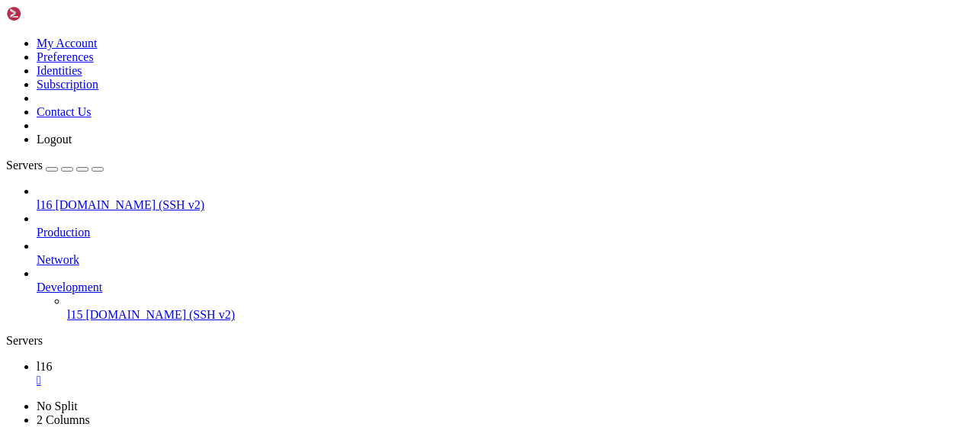
scroll to position [16551, 0]
drag, startPoint x: 419, startPoint y: 951, endPoint x: 402, endPoint y: 957, distance: 17.6
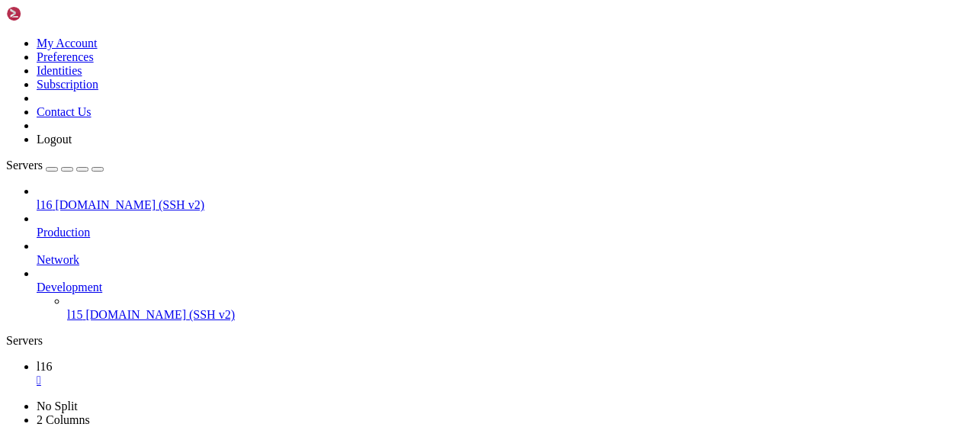
scroll to position [16603, 0]
drag, startPoint x: 235, startPoint y: 894, endPoint x: 355, endPoint y: 946, distance: 130.4
drag, startPoint x: 503, startPoint y: 945, endPoint x: 409, endPoint y: 951, distance: 94.0
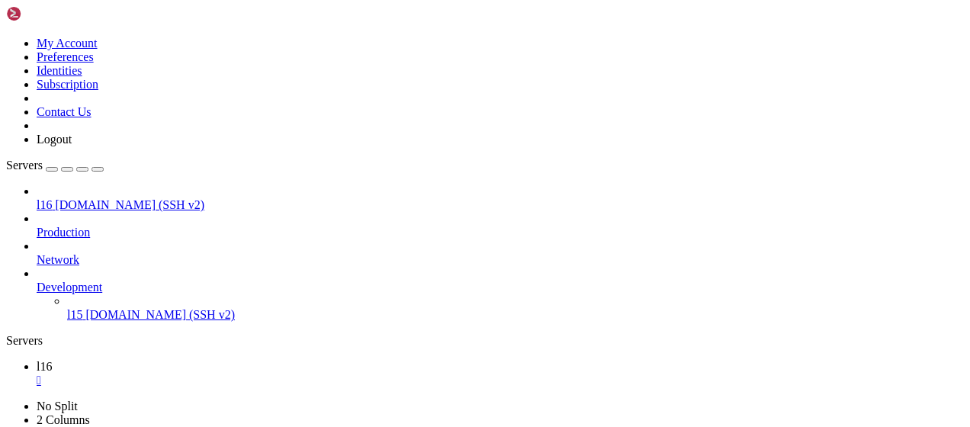
drag, startPoint x: 413, startPoint y: 953, endPoint x: 14, endPoint y: 907, distance: 402.1
